Goal: Information Seeking & Learning: Learn about a topic

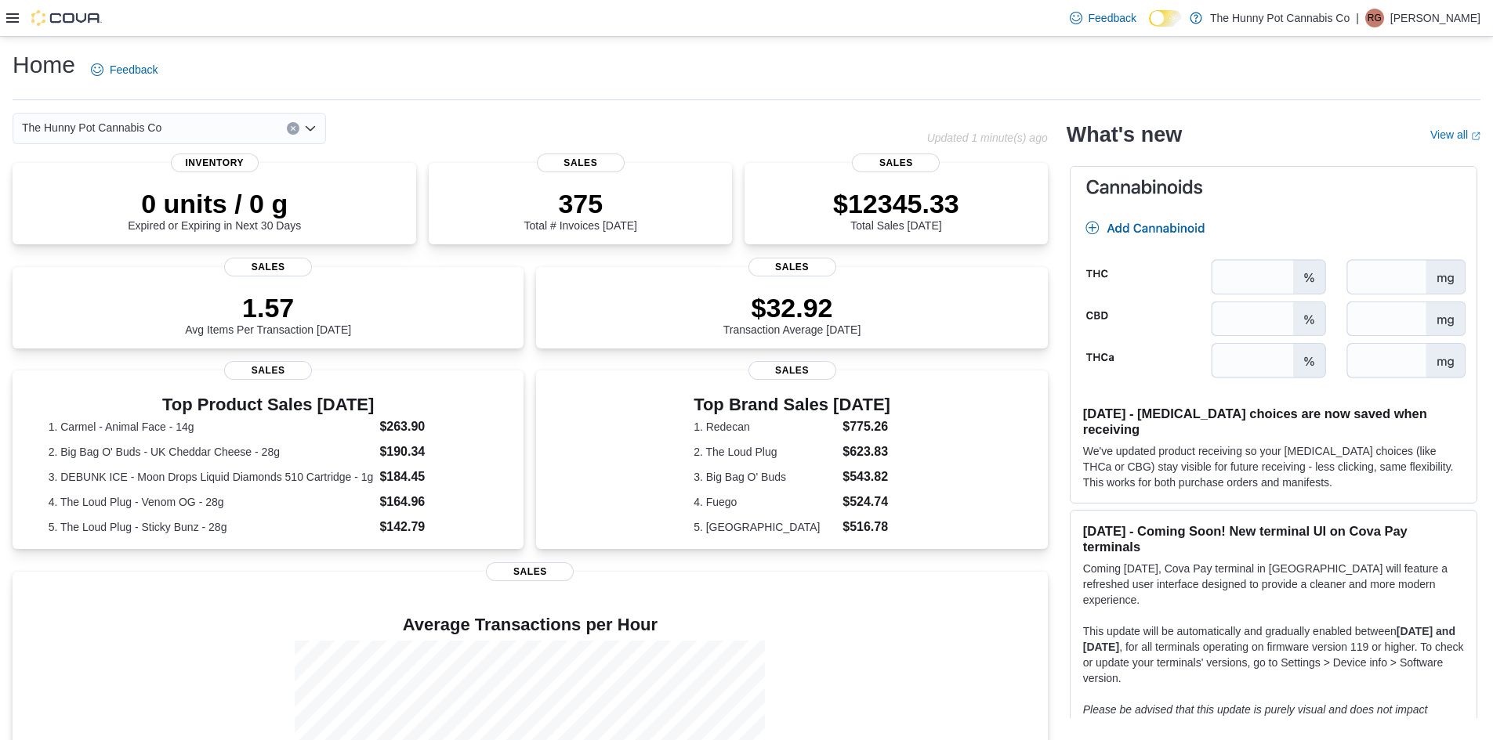
click at [9, 23] on icon at bounding box center [12, 17] width 13 height 9
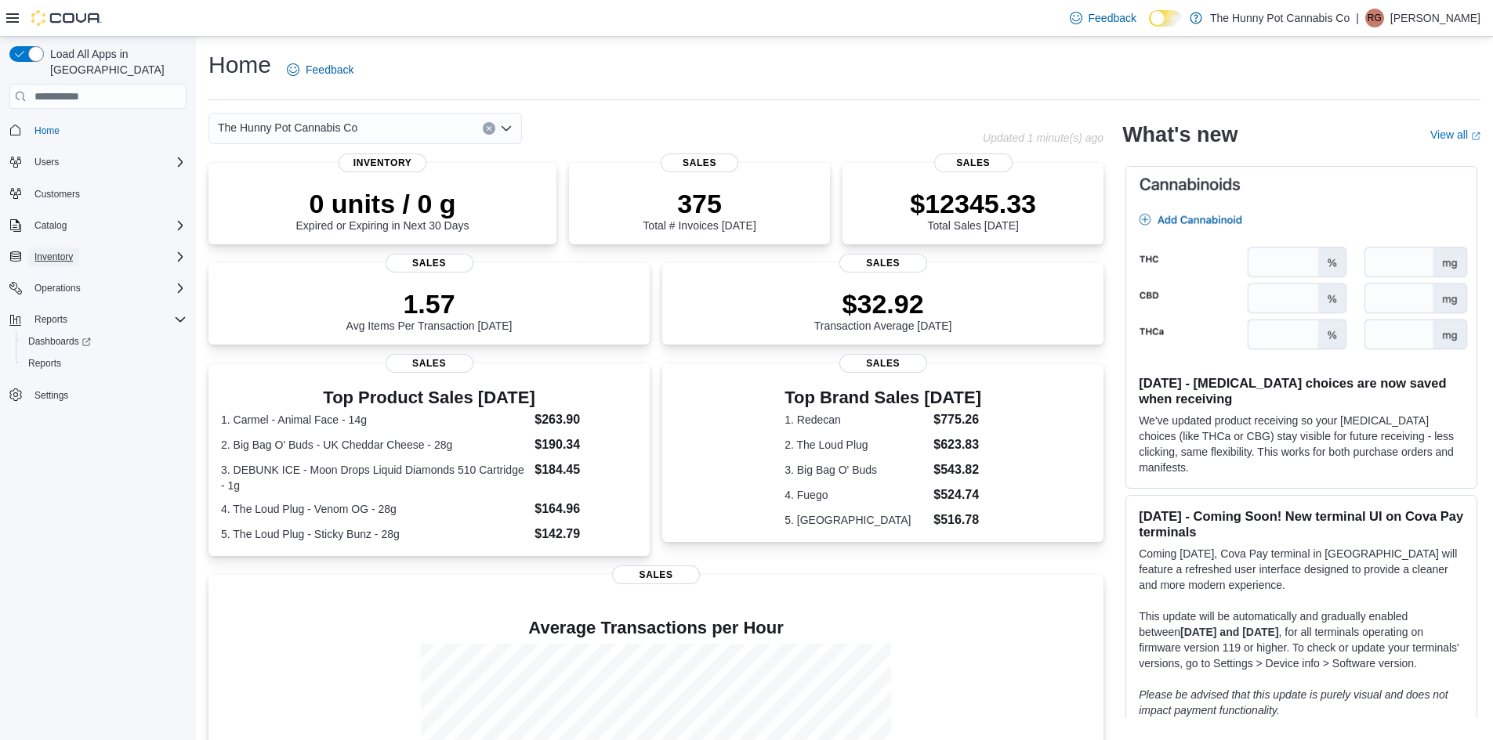
click at [70, 251] on span "Inventory" at bounding box center [53, 257] width 38 height 13
click at [89, 295] on span "Inventory Manager (Classic)" at bounding box center [87, 301] width 118 height 13
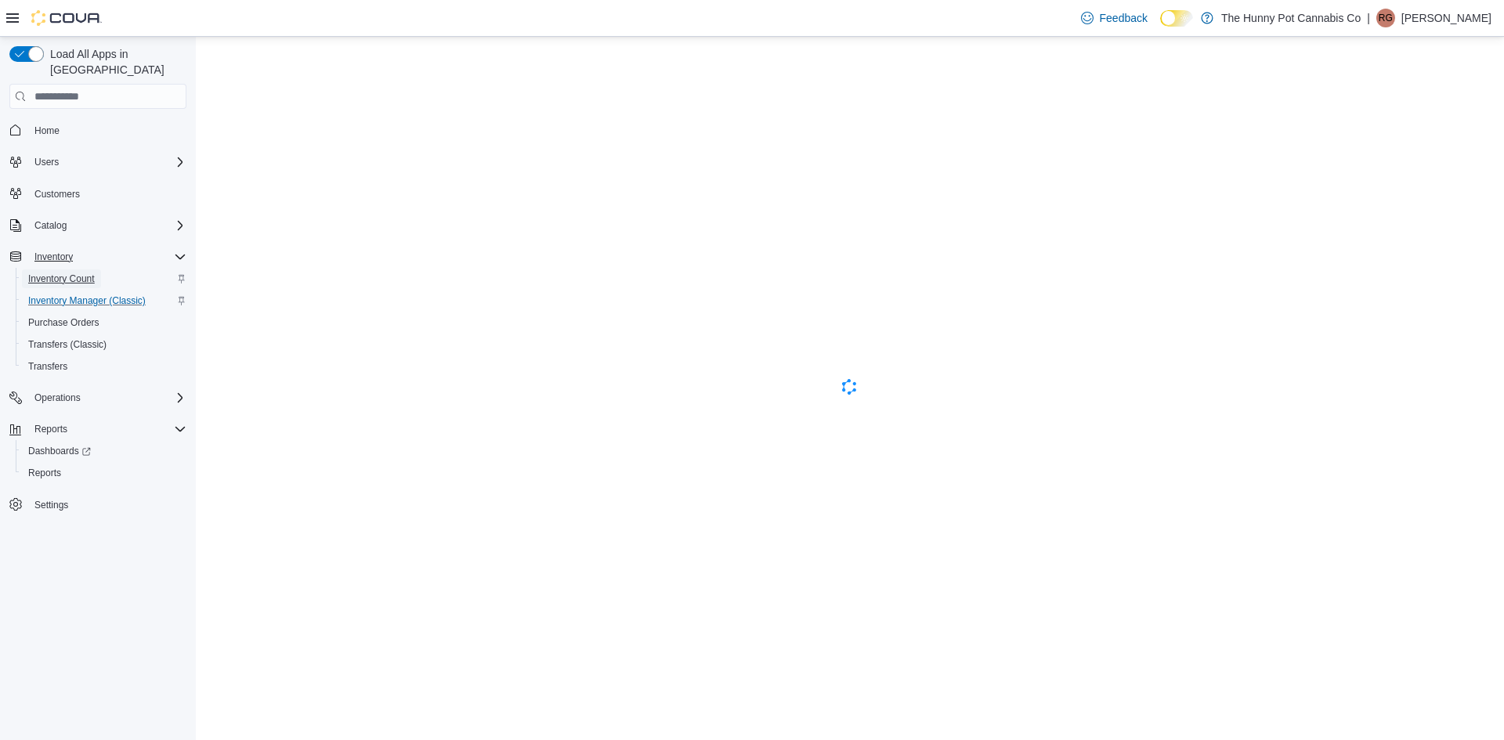
click at [78, 273] on span "Inventory Count" at bounding box center [61, 279] width 67 height 13
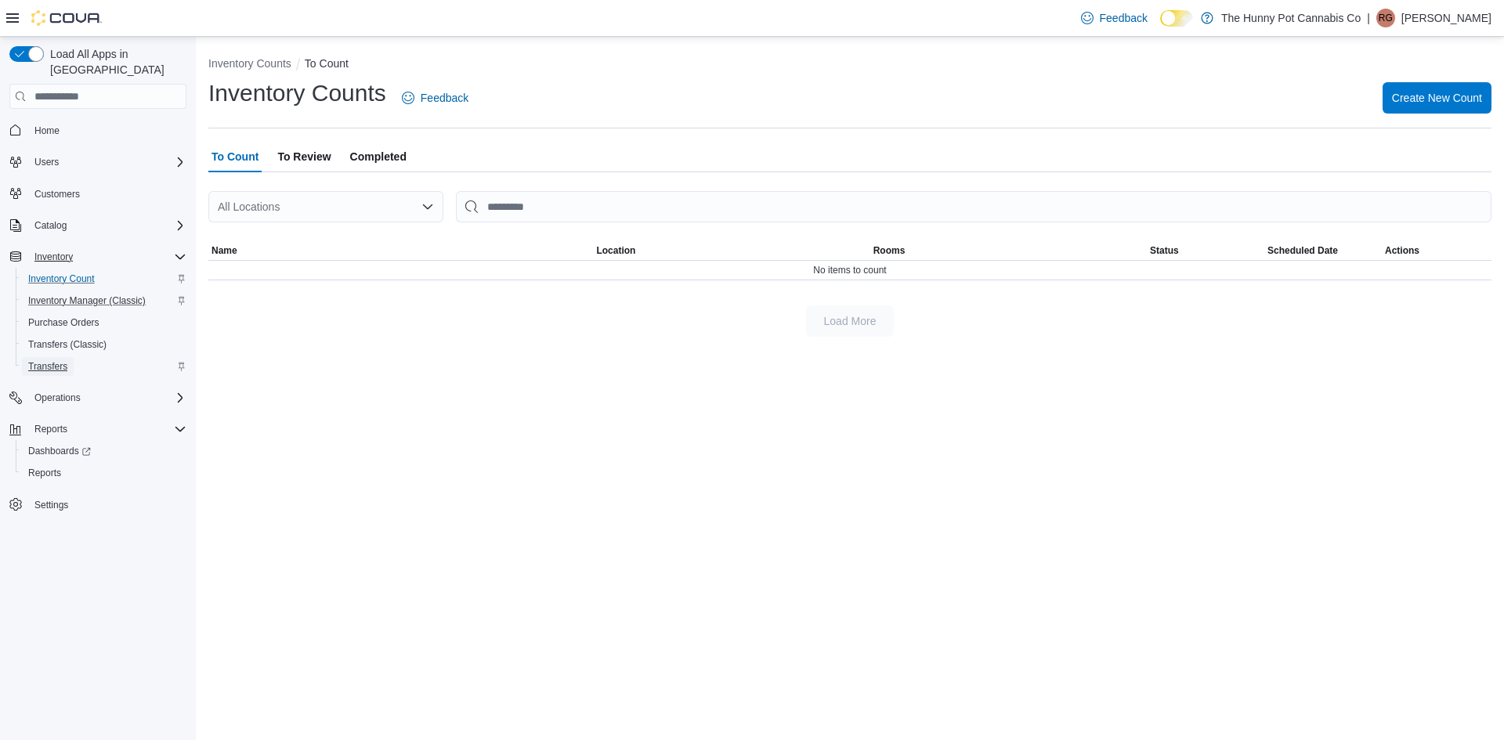
click at [67, 360] on span "Transfers" at bounding box center [47, 366] width 39 height 13
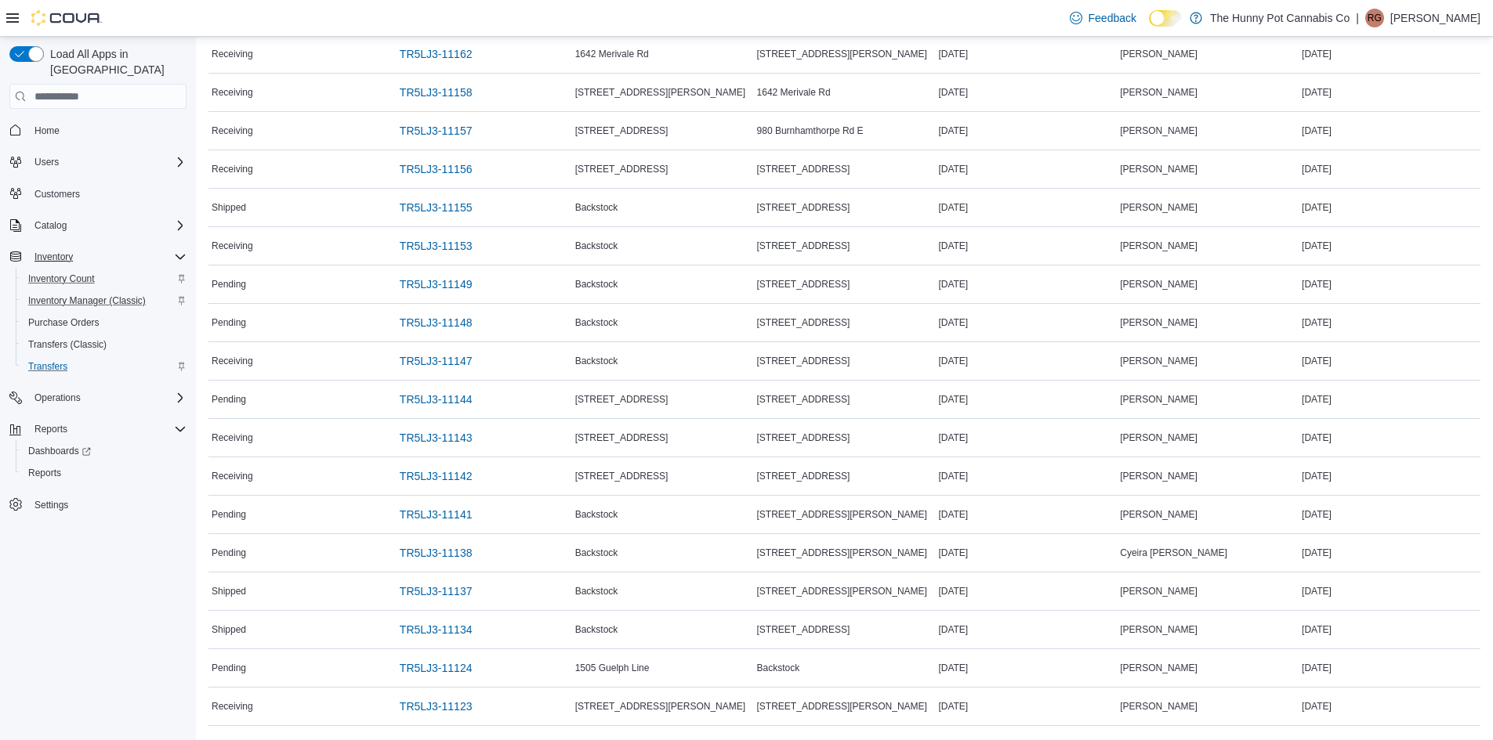
scroll to position [313, 0]
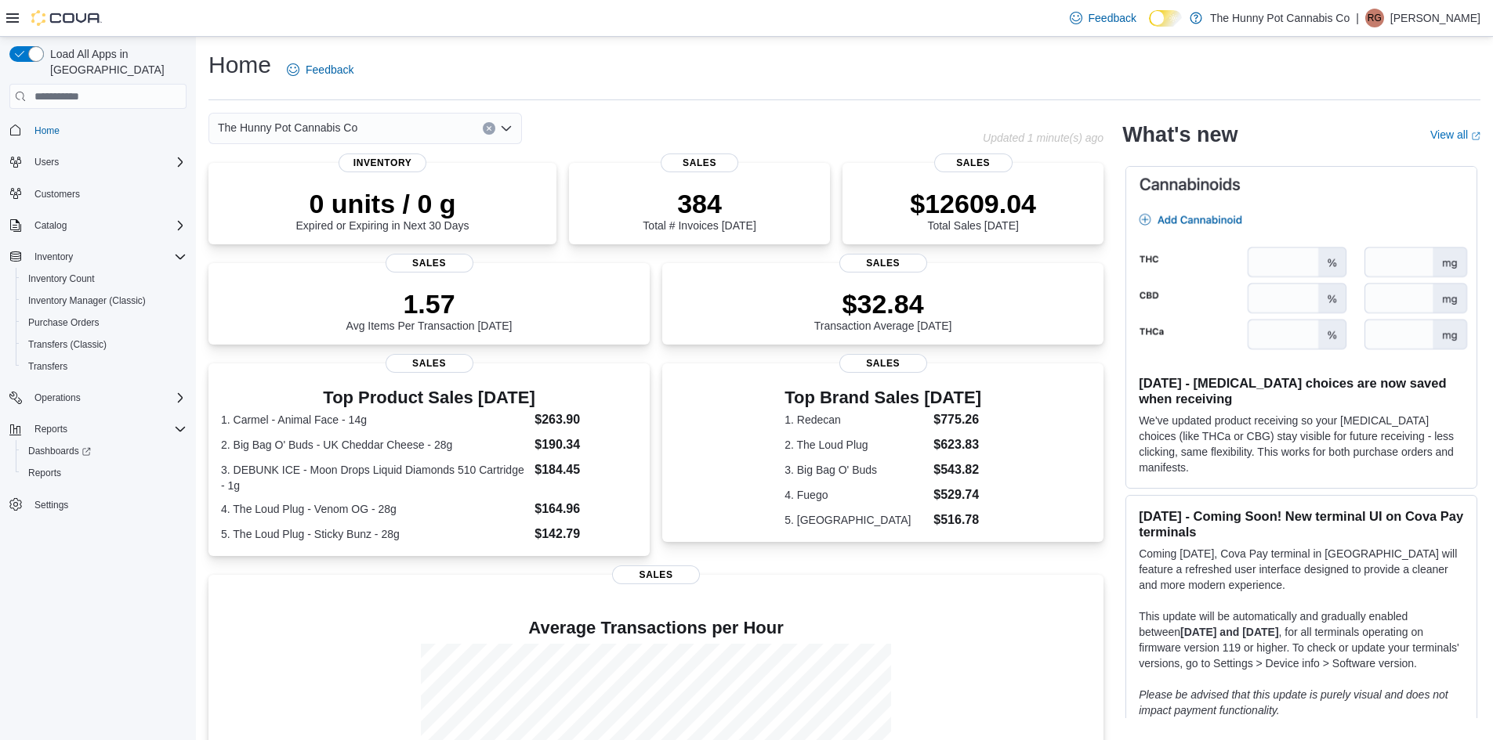
click at [639, 84] on div "Home Feedback" at bounding box center [844, 69] width 1272 height 41
click at [39, 467] on span "Reports" at bounding box center [44, 473] width 33 height 13
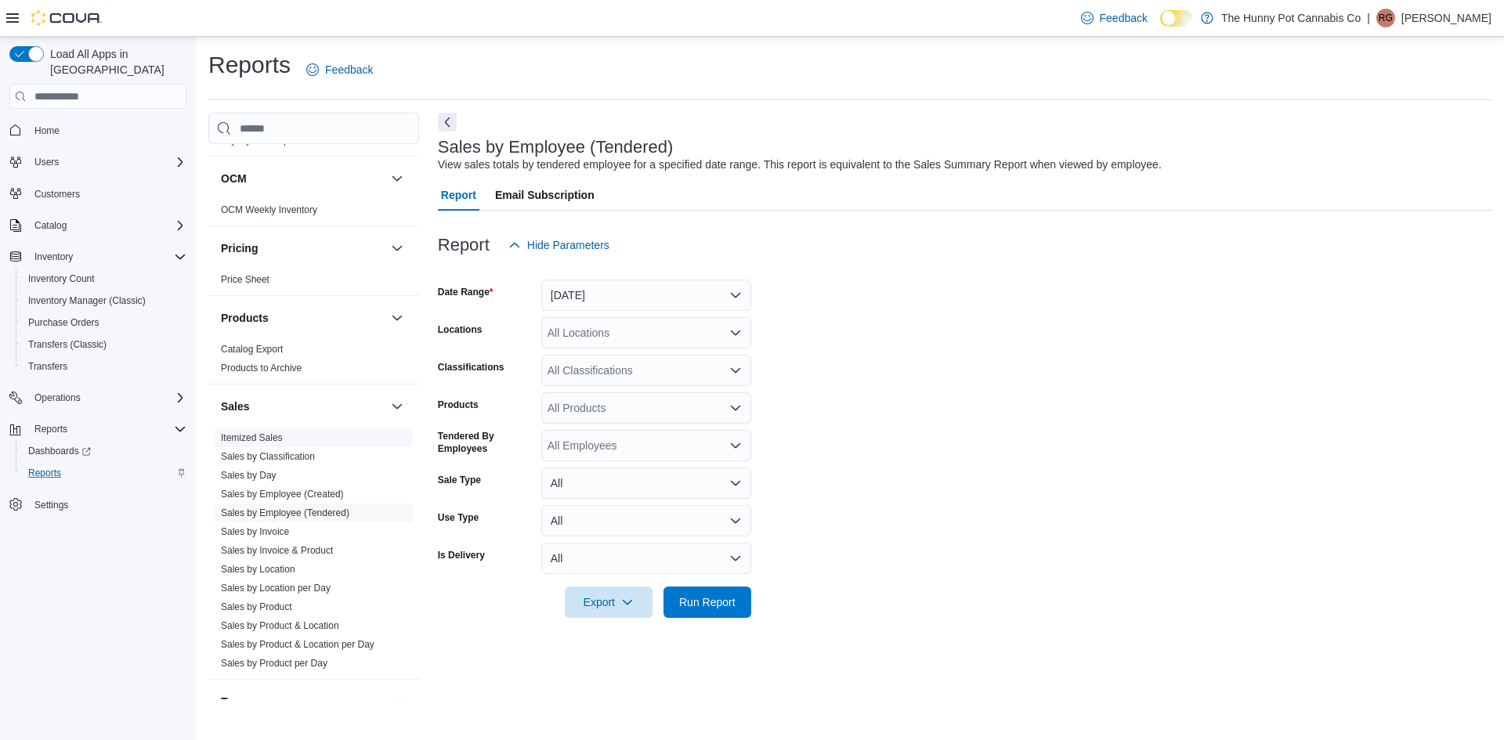
scroll to position [548, 0]
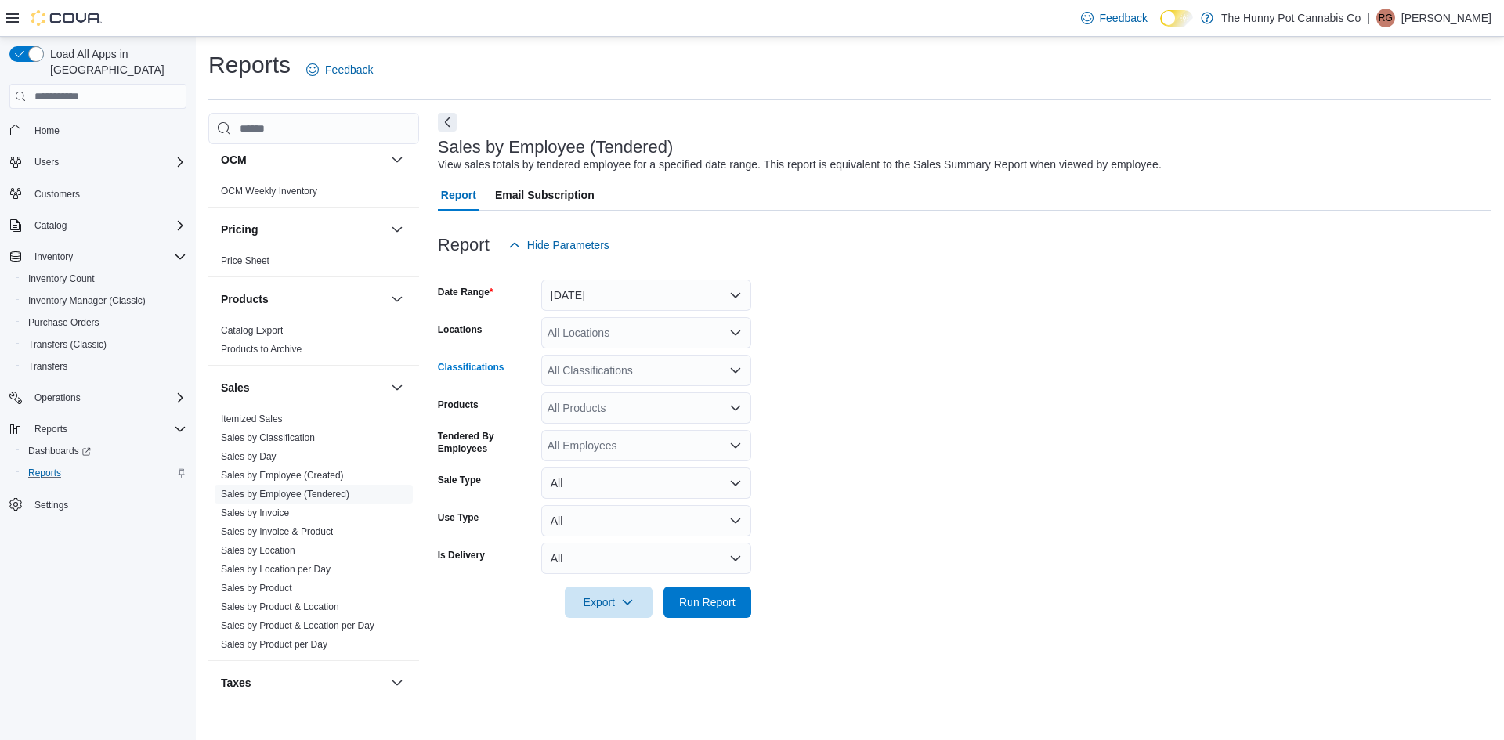
click at [738, 365] on icon "Open list of options" at bounding box center [735, 370] width 13 height 13
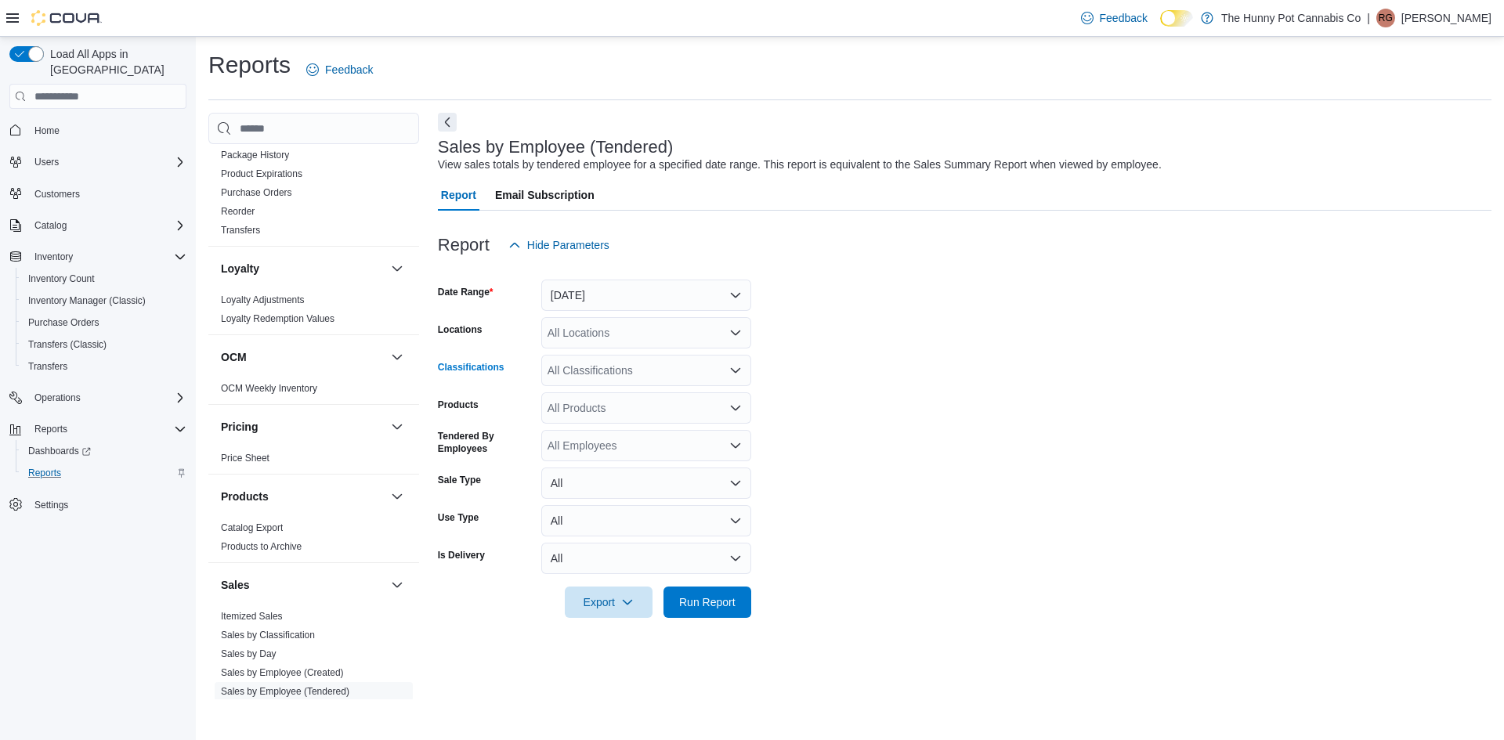
scroll to position [339, 0]
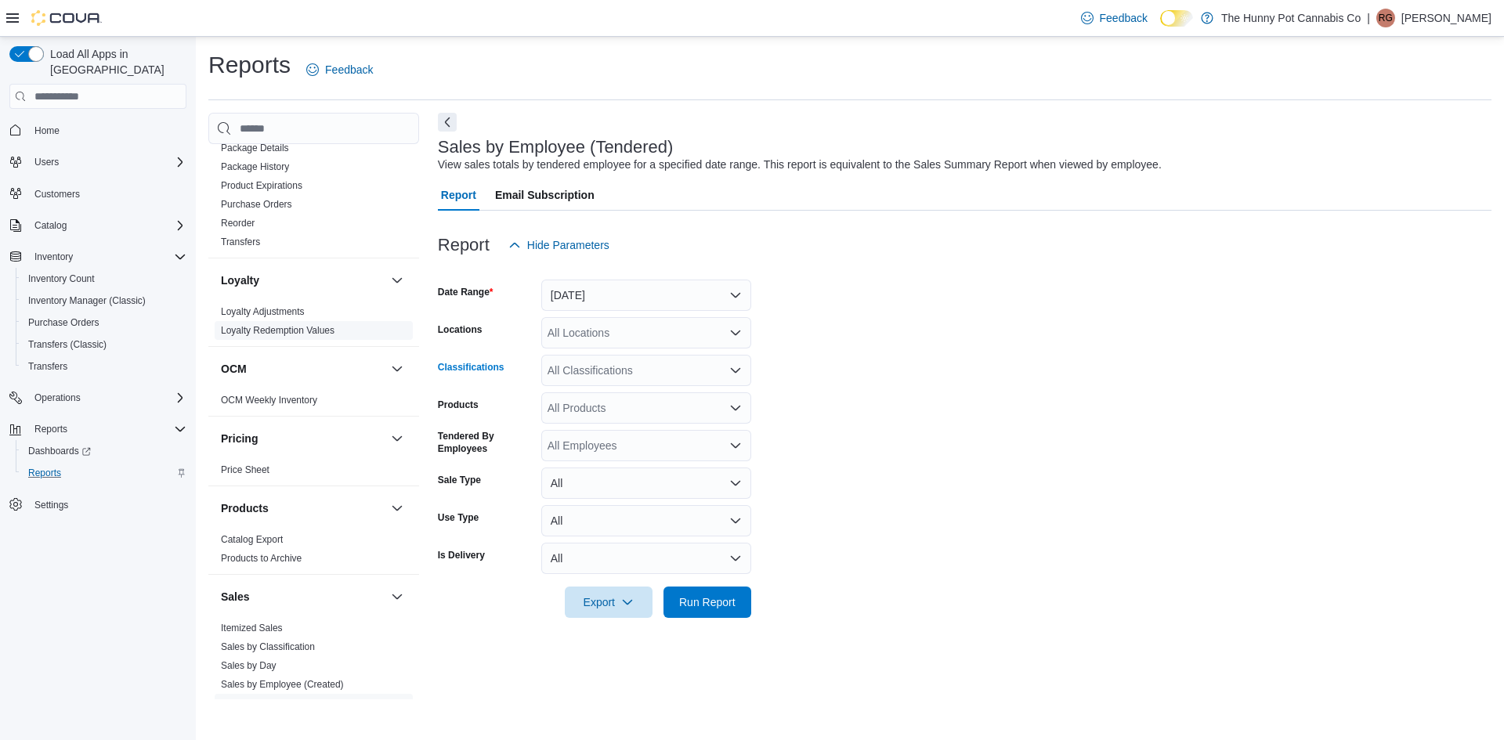
click at [291, 316] on link "Loyalty Adjustments" at bounding box center [263, 311] width 84 height 11
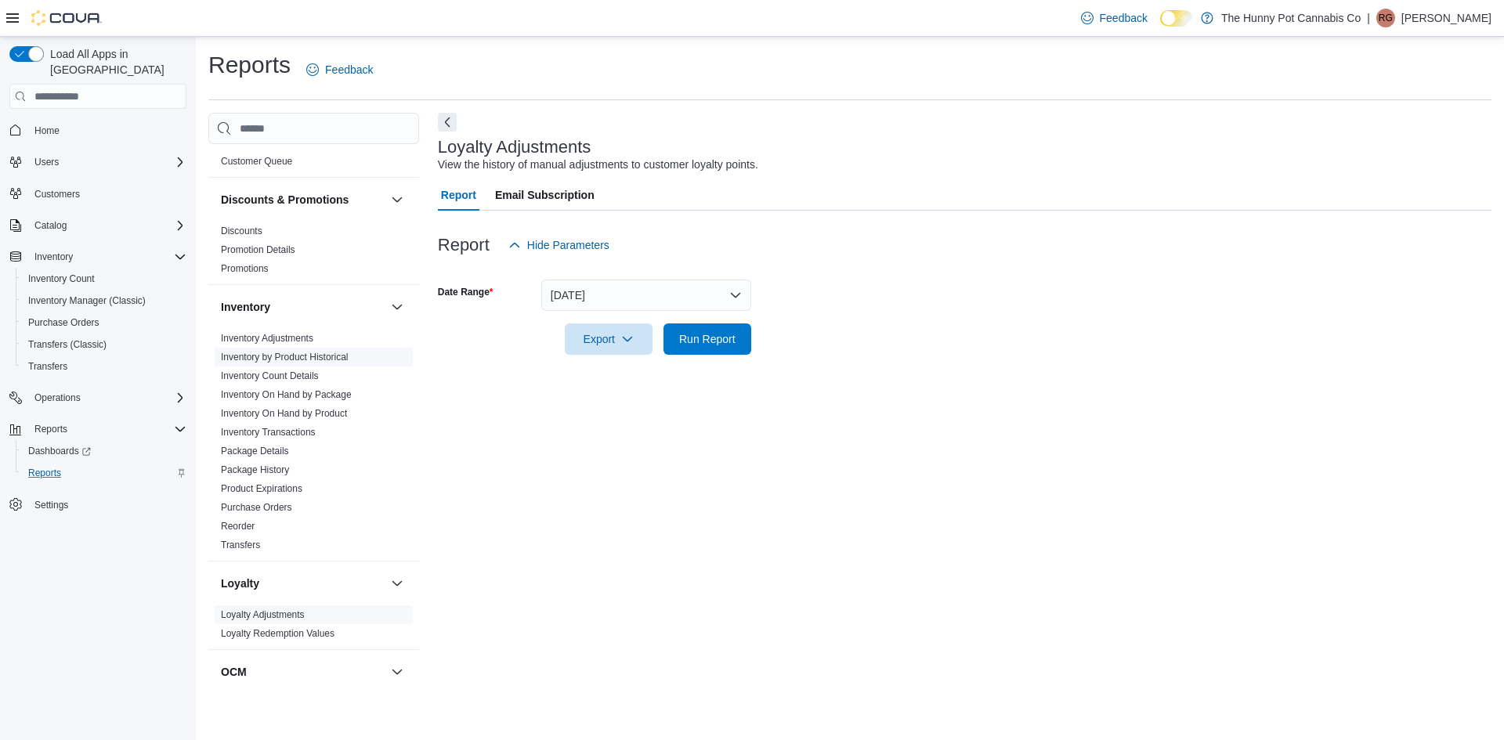
scroll to position [26, 0]
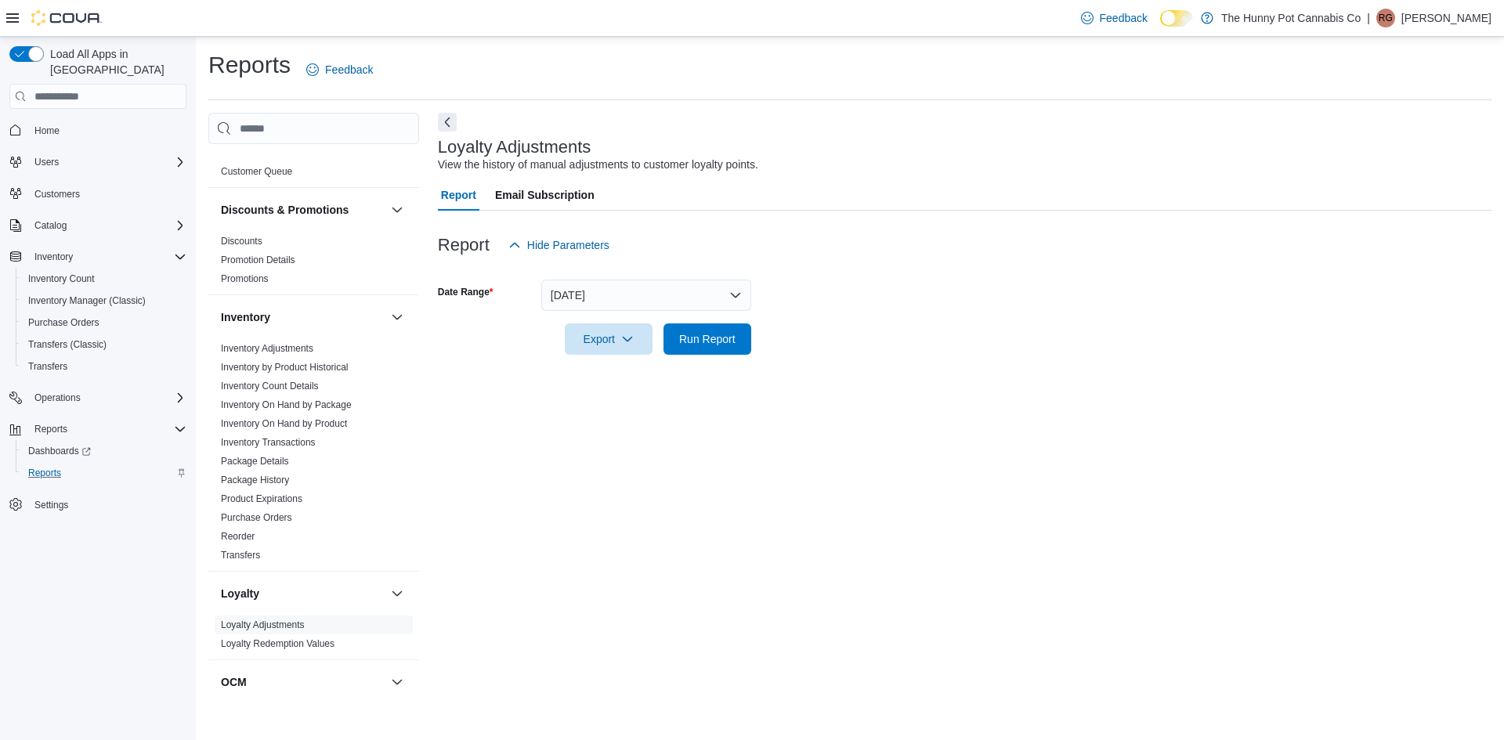
click at [475, 368] on div at bounding box center [965, 364] width 1054 height 19
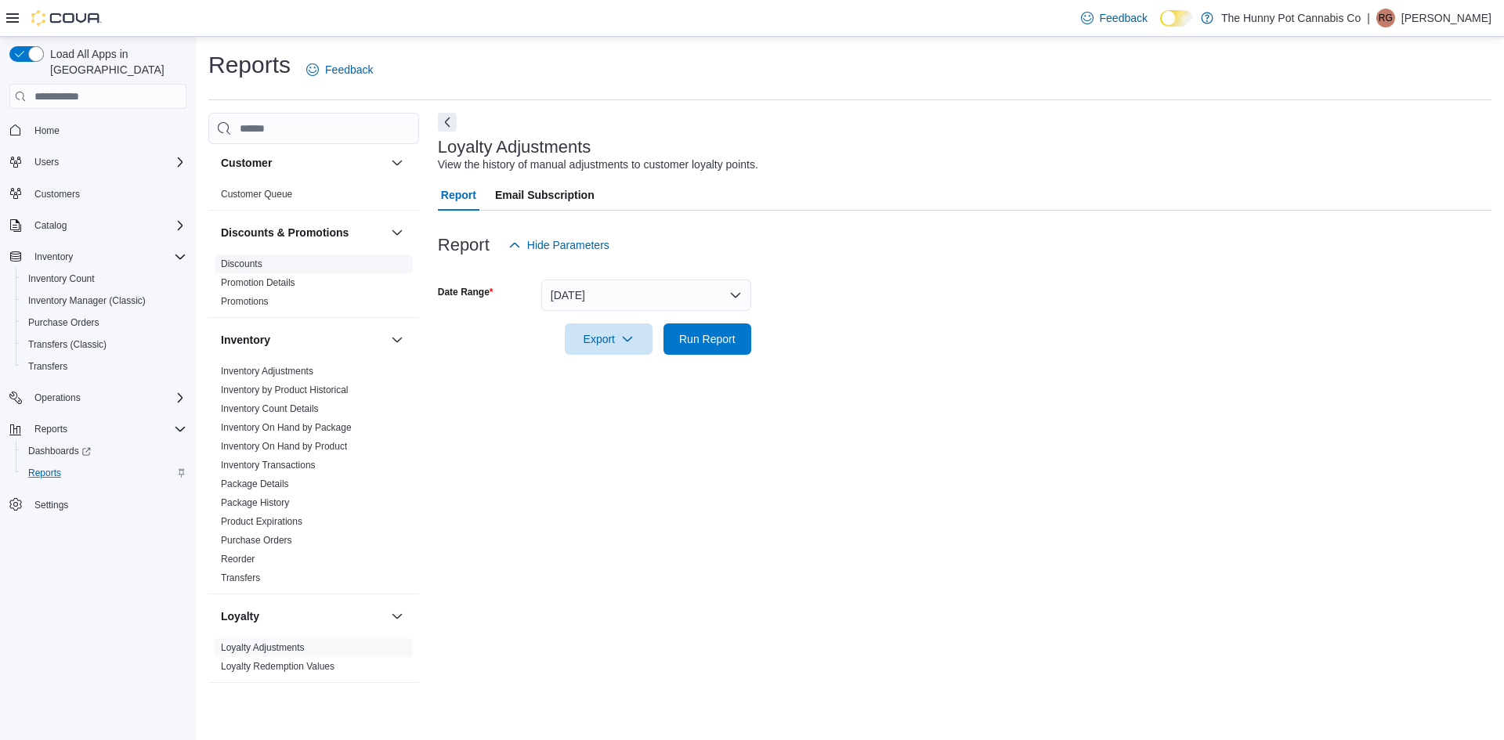
scroll to position [0, 0]
click at [262, 266] on link "Discounts" at bounding box center [242, 267] width 42 height 11
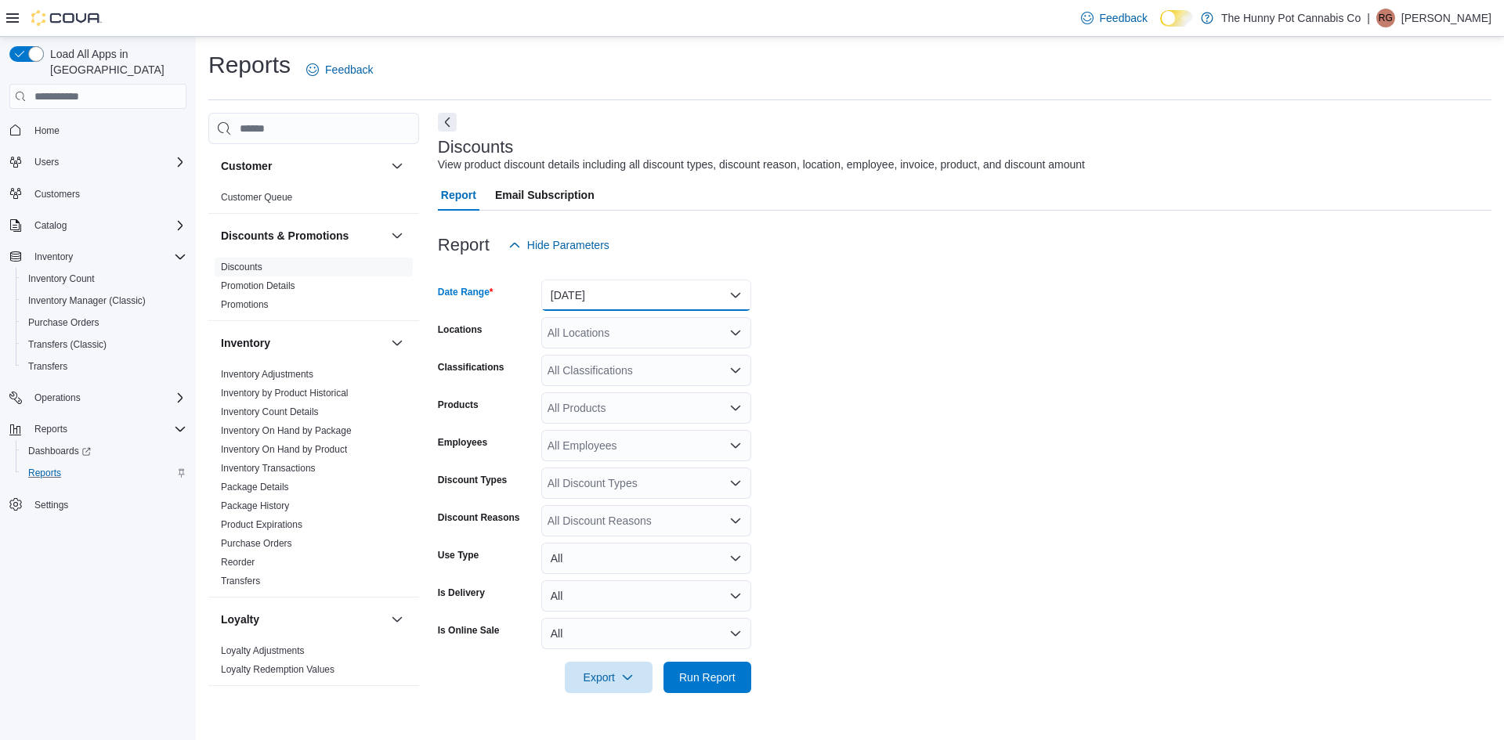
click at [642, 288] on button "[DATE]" at bounding box center [646, 295] width 210 height 31
